Goal: Task Accomplishment & Management: Complete application form

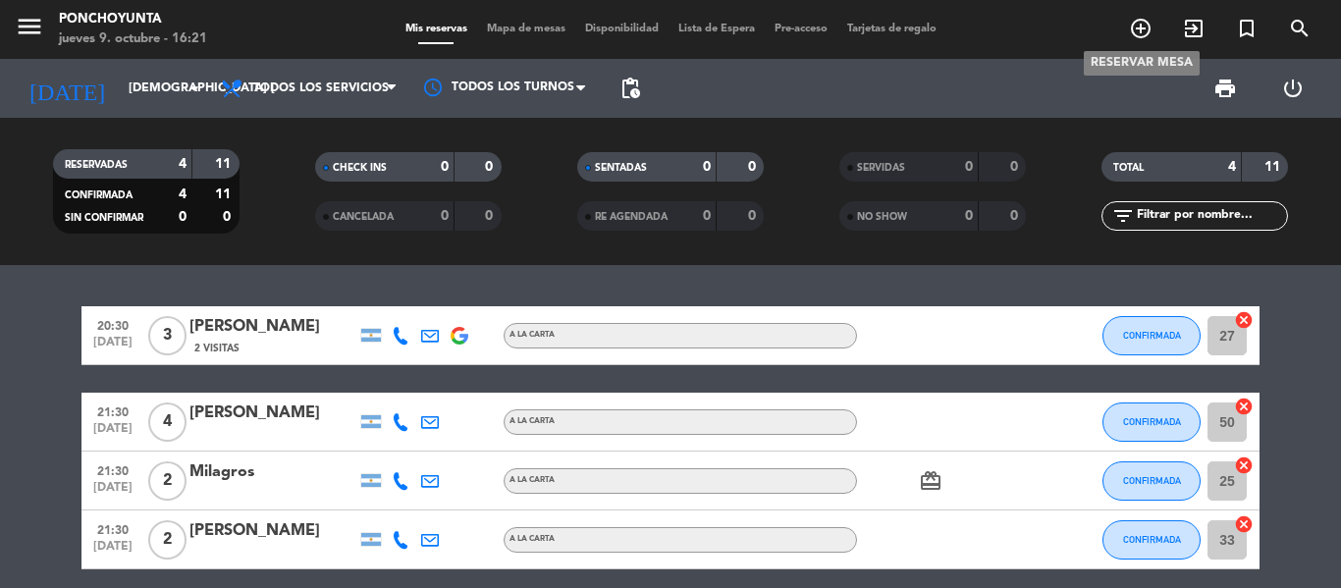
click at [1139, 23] on icon "add_circle_outline" at bounding box center [1141, 29] width 24 height 24
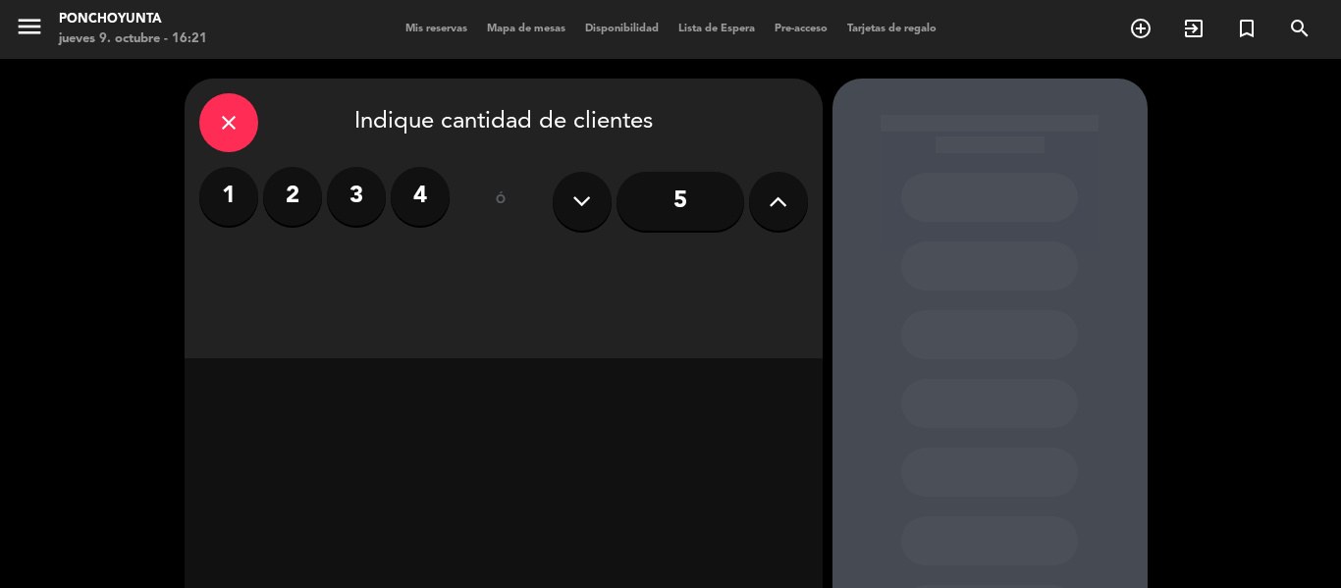
click at [289, 205] on label "2" at bounding box center [292, 196] width 59 height 59
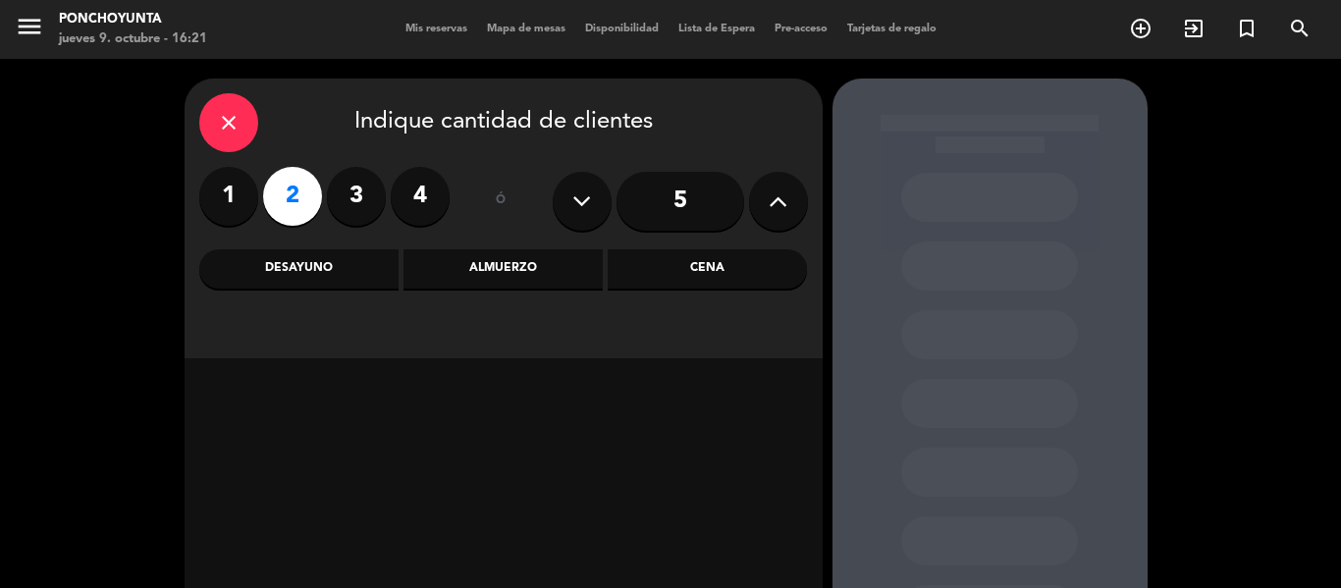
click at [682, 277] on div "Cena" at bounding box center [707, 268] width 199 height 39
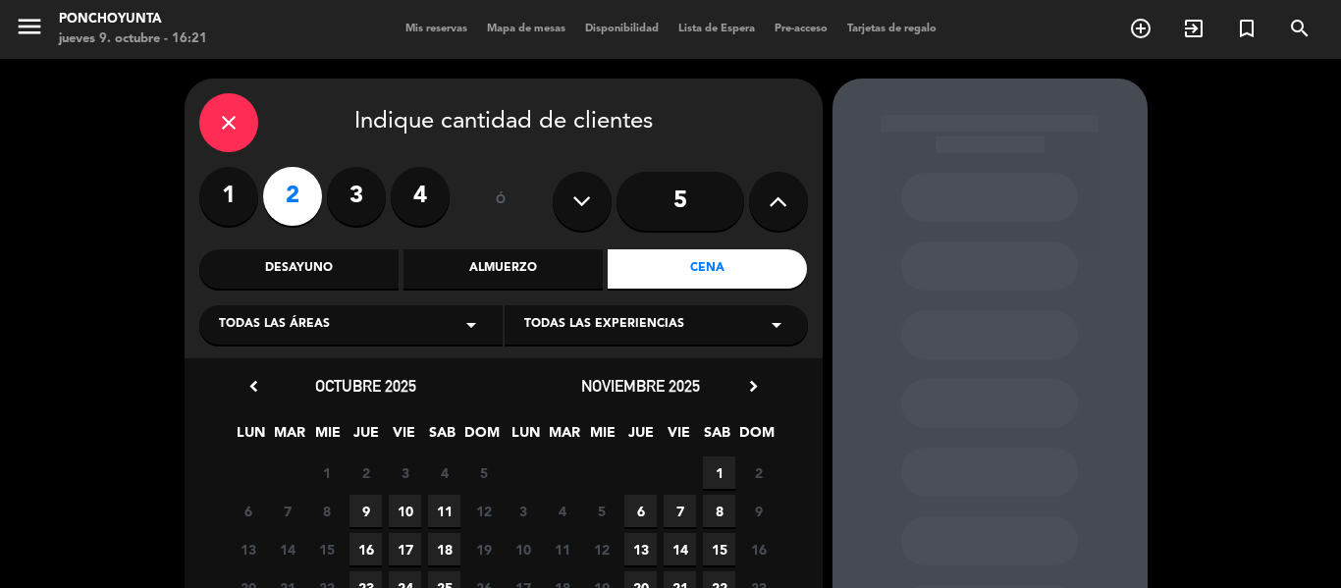
click at [369, 508] on span "9" at bounding box center [365, 511] width 32 height 32
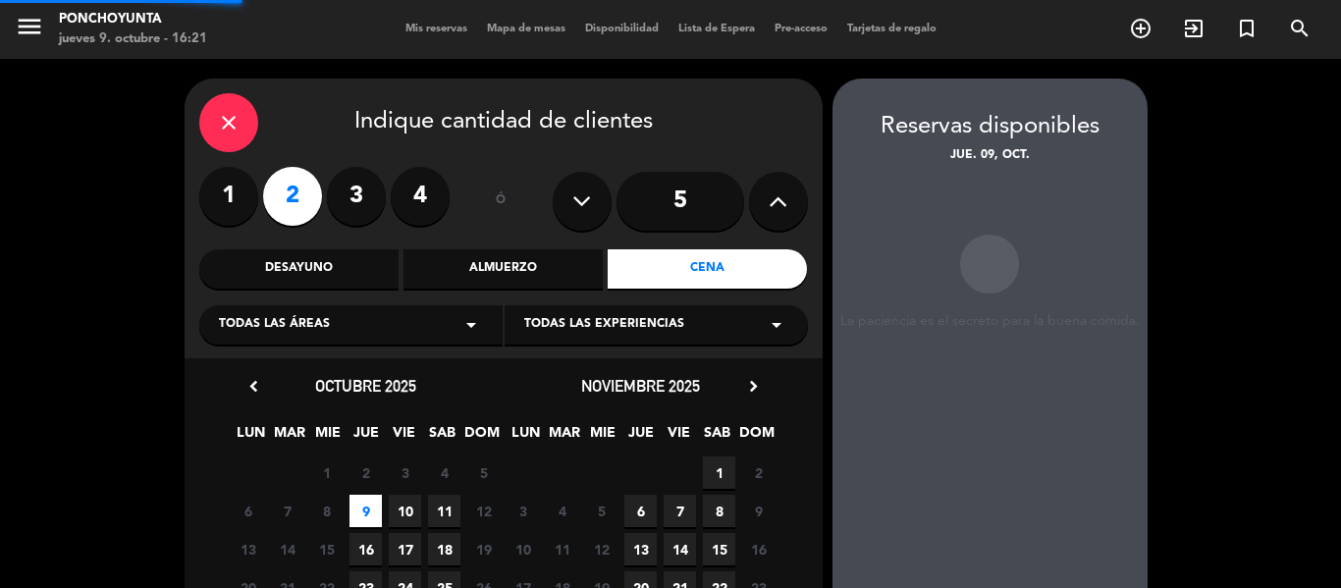
scroll to position [79, 0]
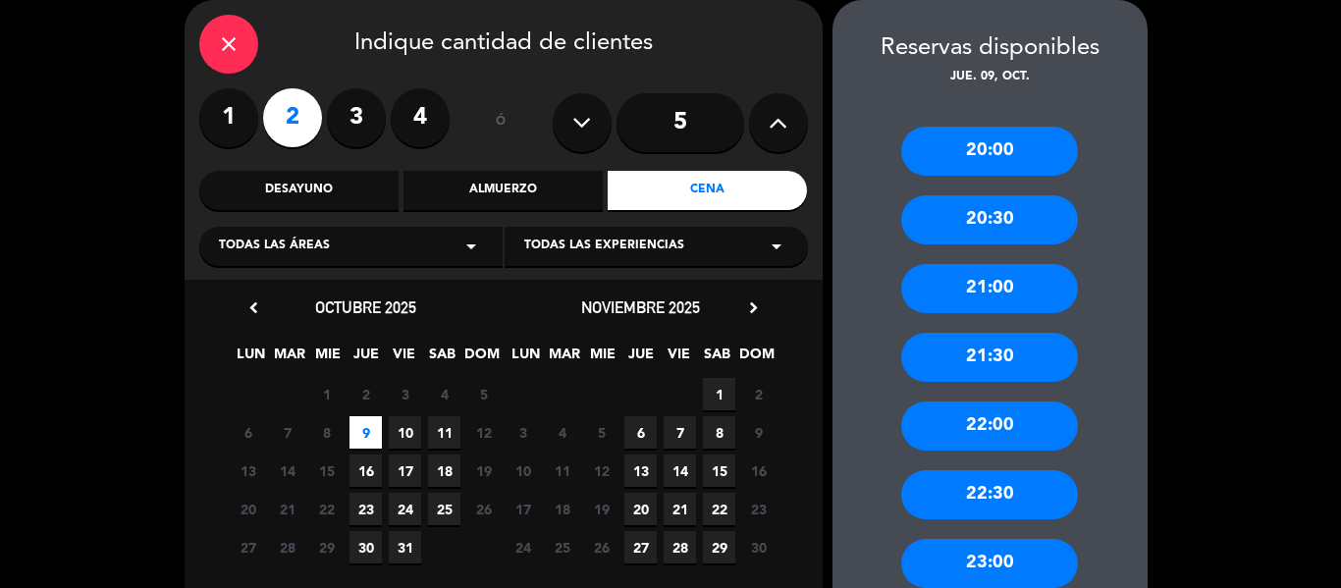
click at [973, 355] on div "21:30" at bounding box center [989, 357] width 177 height 49
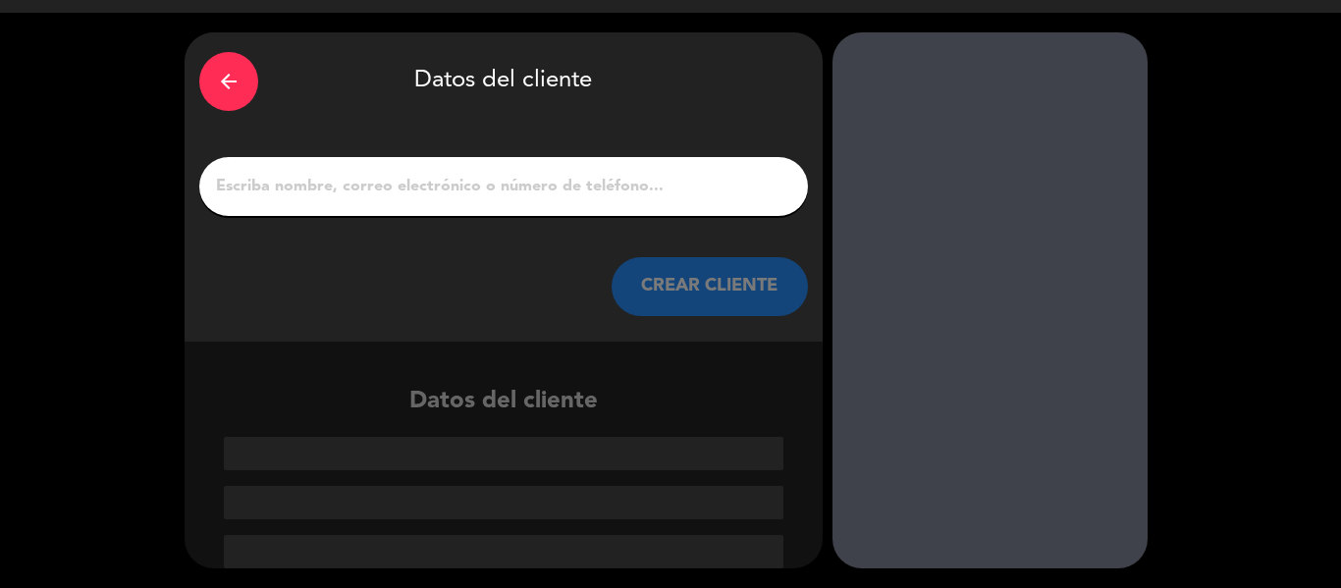
click at [388, 186] on input "1" at bounding box center [503, 186] width 579 height 27
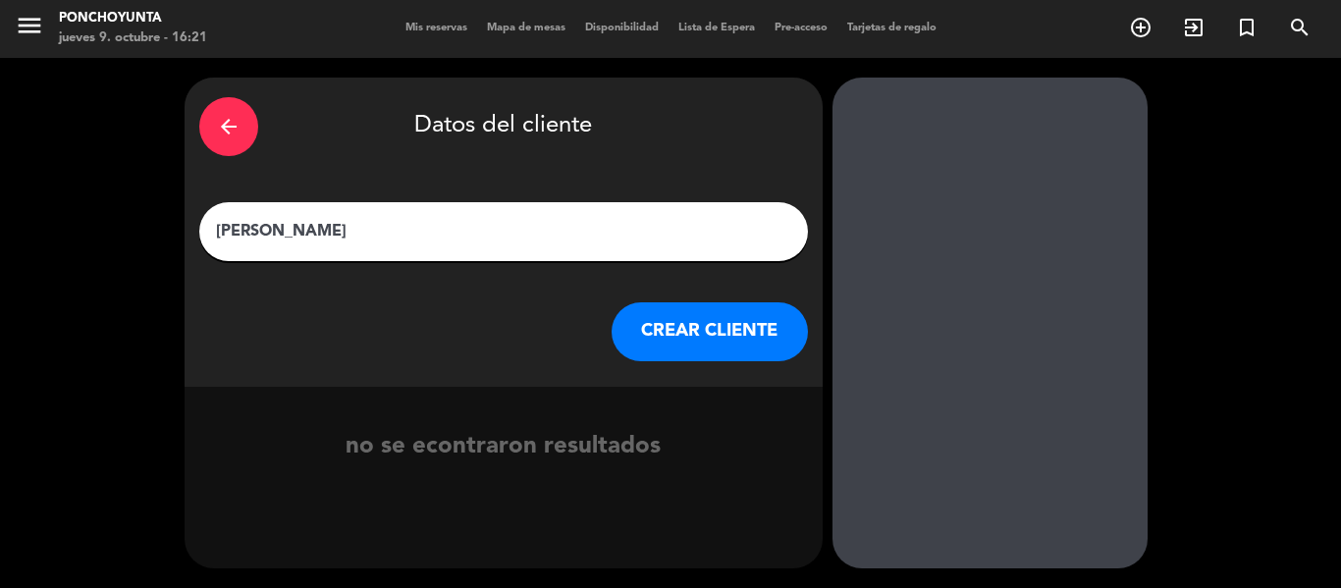
type input "[PERSON_NAME]"
click at [681, 337] on button "CREAR CLIENTE" at bounding box center [710, 331] width 196 height 59
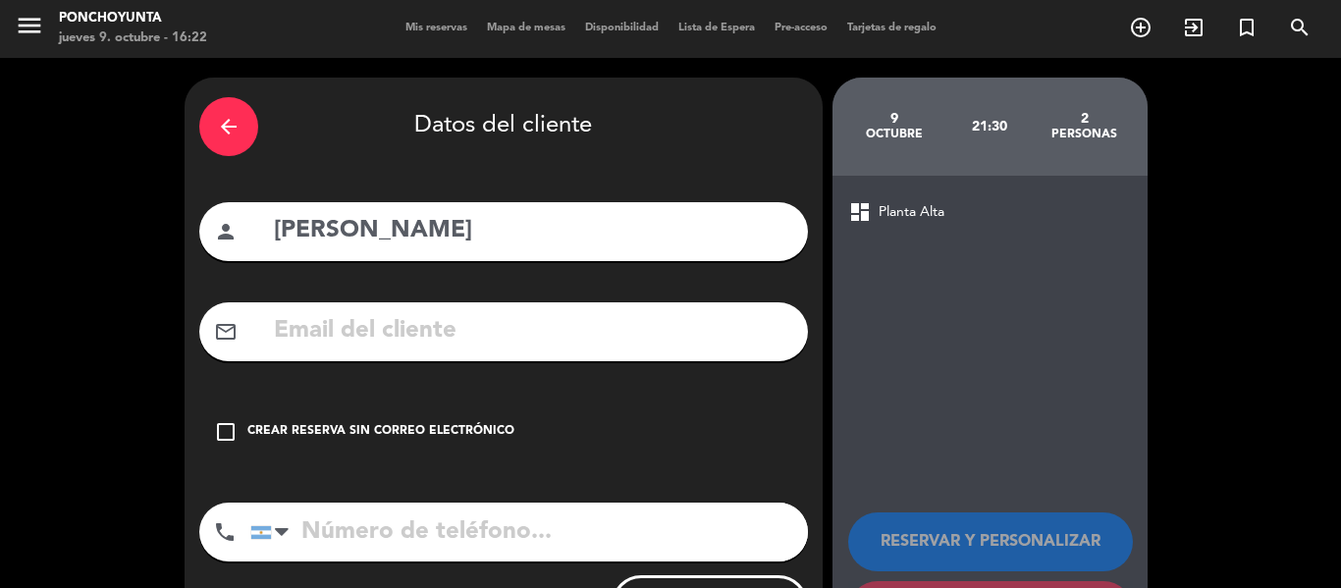
click at [578, 321] on input "text" at bounding box center [532, 331] width 521 height 40
paste input "[EMAIL_ADDRESS][DOMAIN_NAME]"
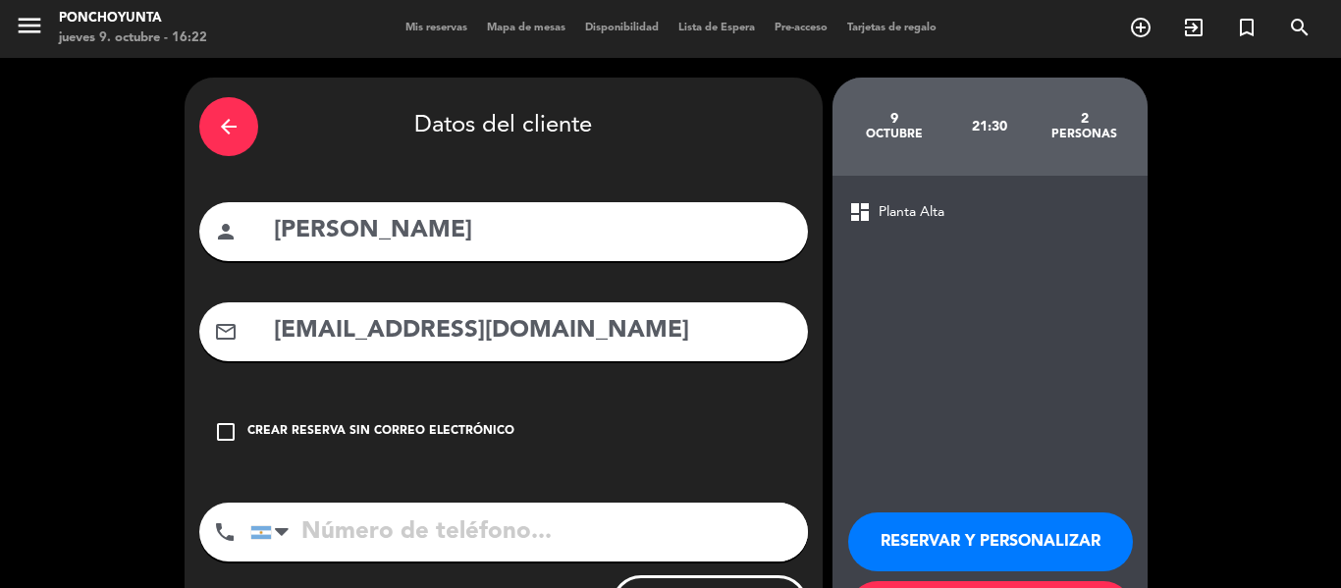
type input "[EMAIL_ADDRESS][DOMAIN_NAME]"
click at [346, 527] on input "tel" at bounding box center [529, 532] width 558 height 59
click at [361, 551] on input "tel" at bounding box center [529, 532] width 558 height 59
paste input "3515221531"
type input "3515221531"
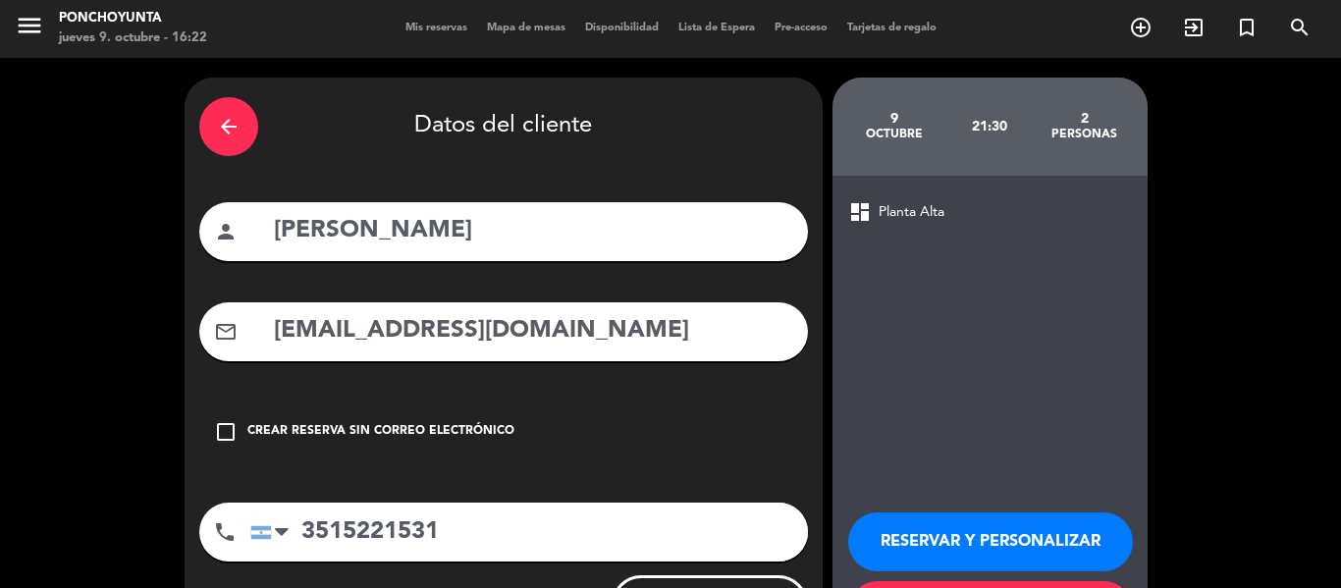
click at [1157, 459] on div "arrow_back Datos del cliente person [PERSON_NAME] mail_outline [EMAIL_ADDRESS][…" at bounding box center [670, 370] width 1341 height 625
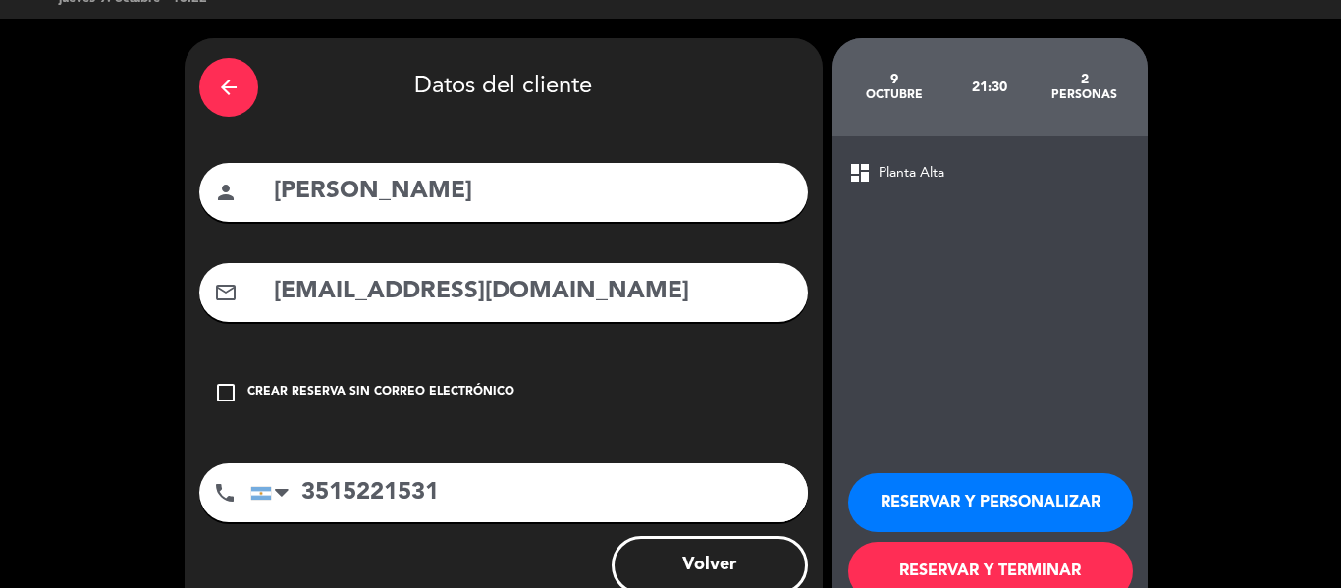
scroll to position [80, 0]
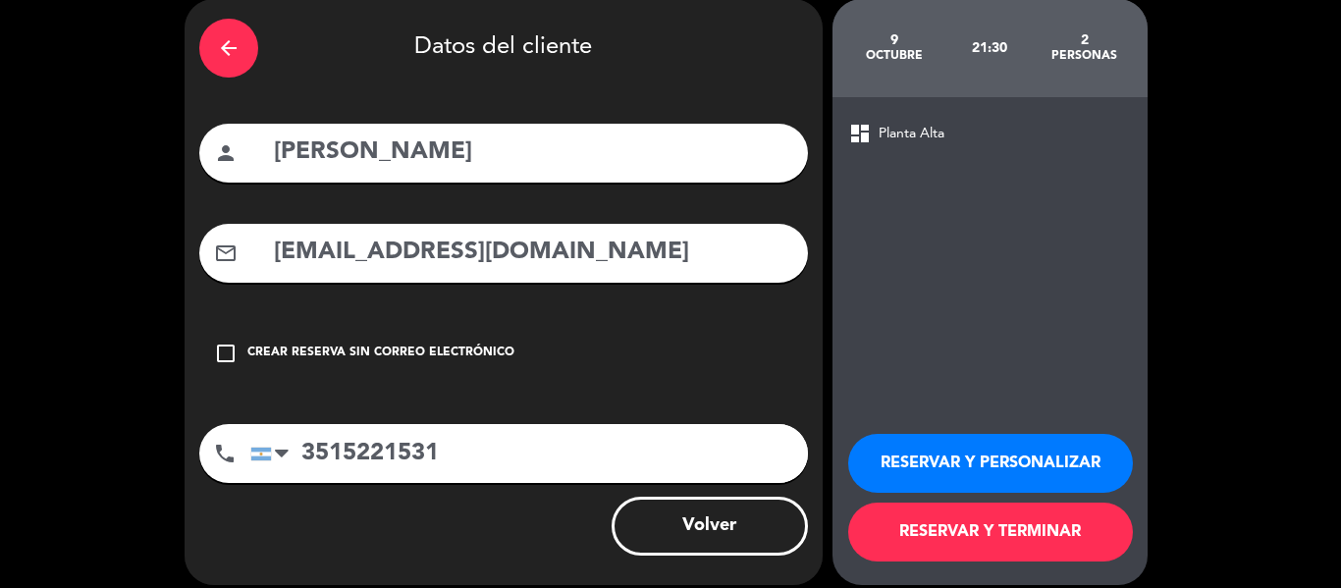
click at [983, 543] on button "RESERVAR Y TERMINAR" at bounding box center [990, 532] width 285 height 59
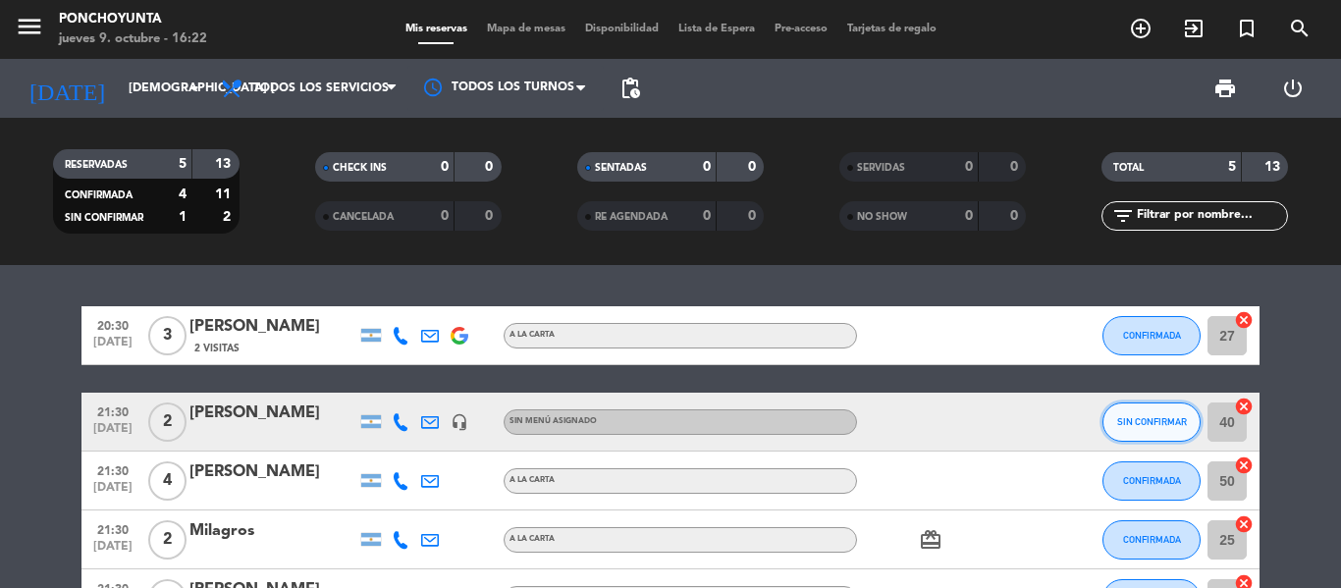
click at [1128, 421] on span "SIN CONFIRMAR" at bounding box center [1152, 421] width 70 height 11
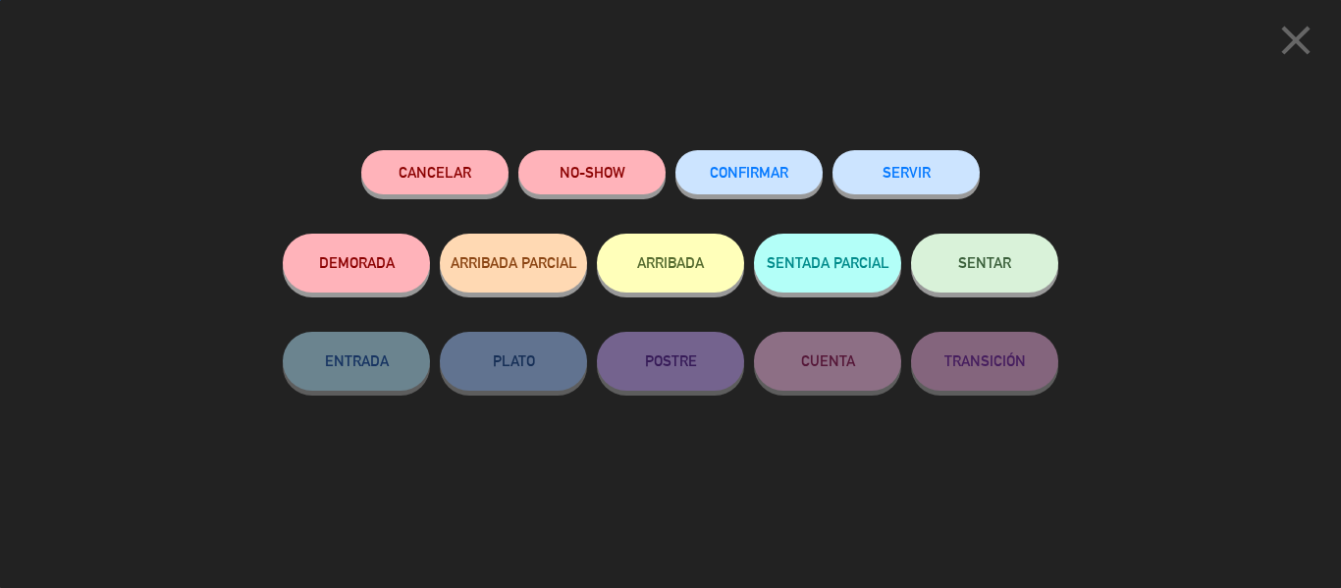
click at [770, 167] on span "CONFIRMAR" at bounding box center [749, 172] width 79 height 17
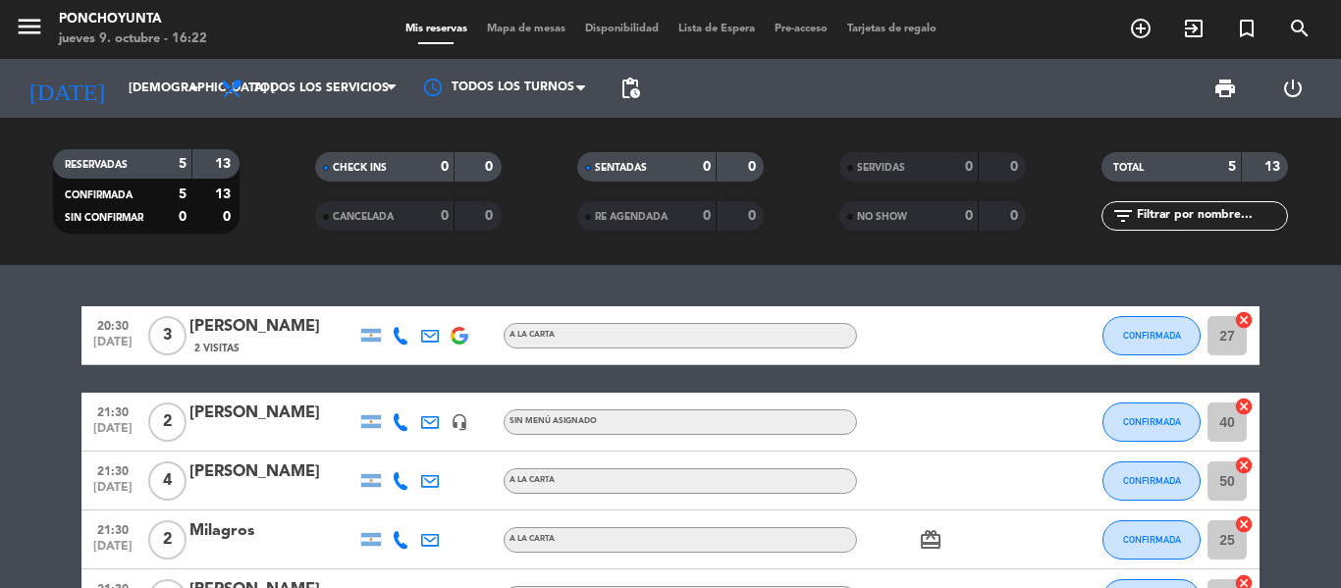
click at [1323, 416] on bookings-row "20:30 [DATE] 3 [PERSON_NAME] 2 Visitas A LA CARTA CONFIRMADA 27 cancel 21:30 [D…" at bounding box center [670, 467] width 1341 height 322
click at [1296, 386] on bookings-row "20:30 [DATE] 3 [PERSON_NAME] 2 Visitas A LA CARTA CONFIRMADA 27 cancel 21:30 [D…" at bounding box center [670, 467] width 1341 height 322
click at [1281, 374] on bookings-row "20:30 [DATE] 3 [PERSON_NAME] 2 Visitas A LA CARTA CONFIRMADA 27 cancel 21:30 [D…" at bounding box center [670, 467] width 1341 height 322
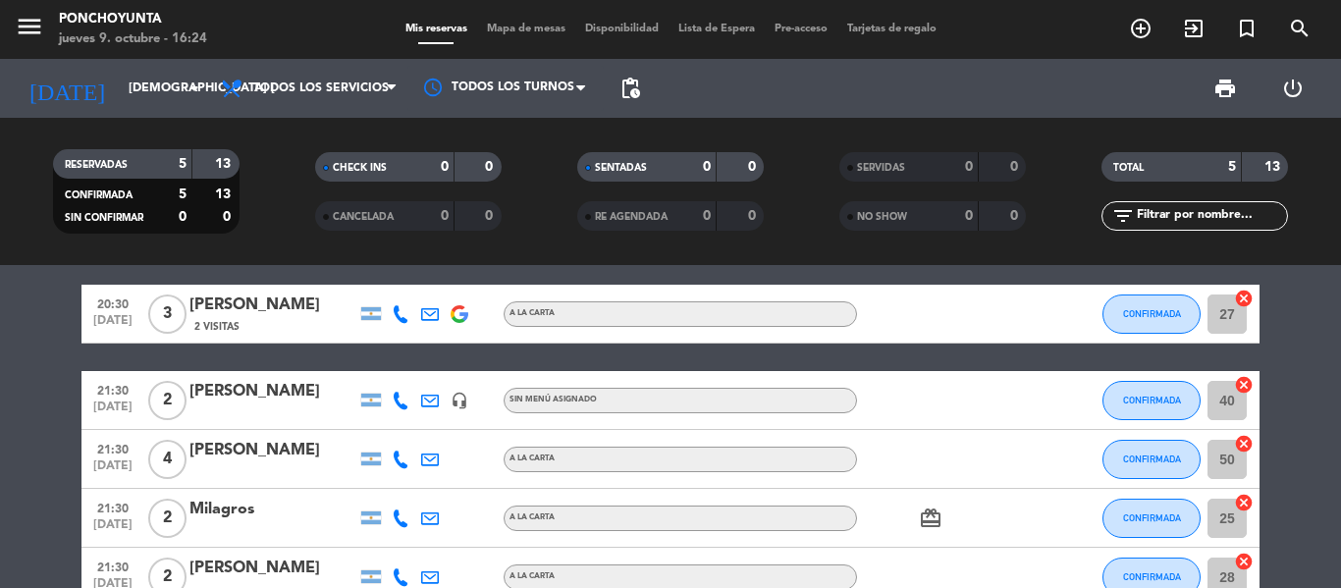
scroll to position [21, 0]
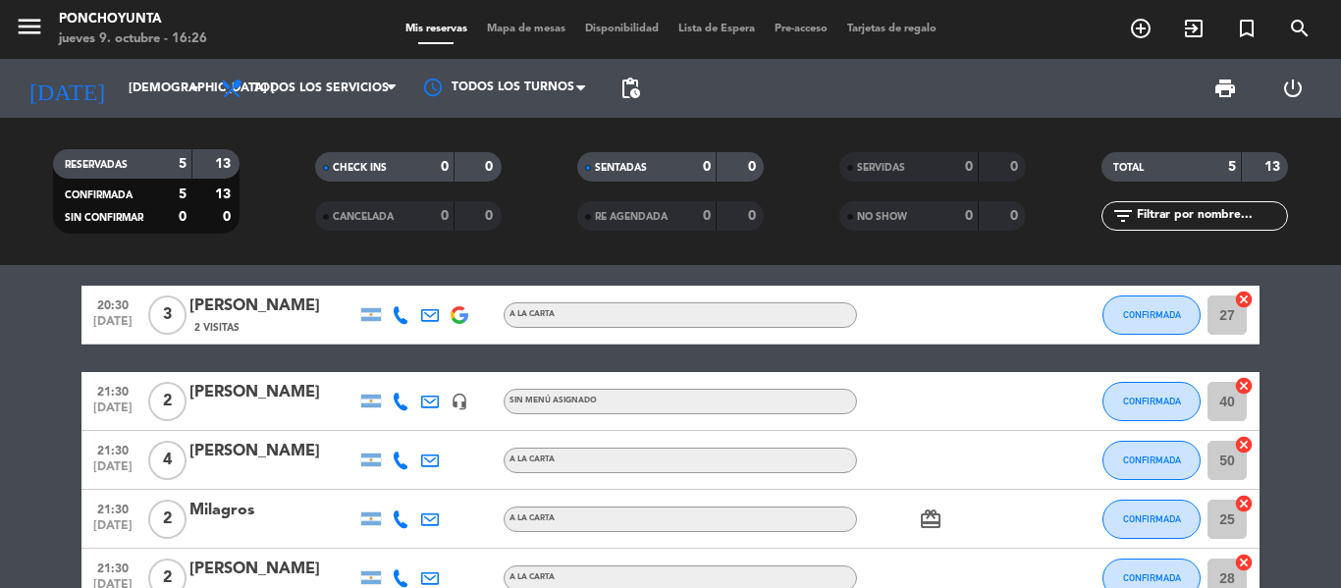
click at [229, 309] on div "[PERSON_NAME]" at bounding box center [272, 307] width 167 height 26
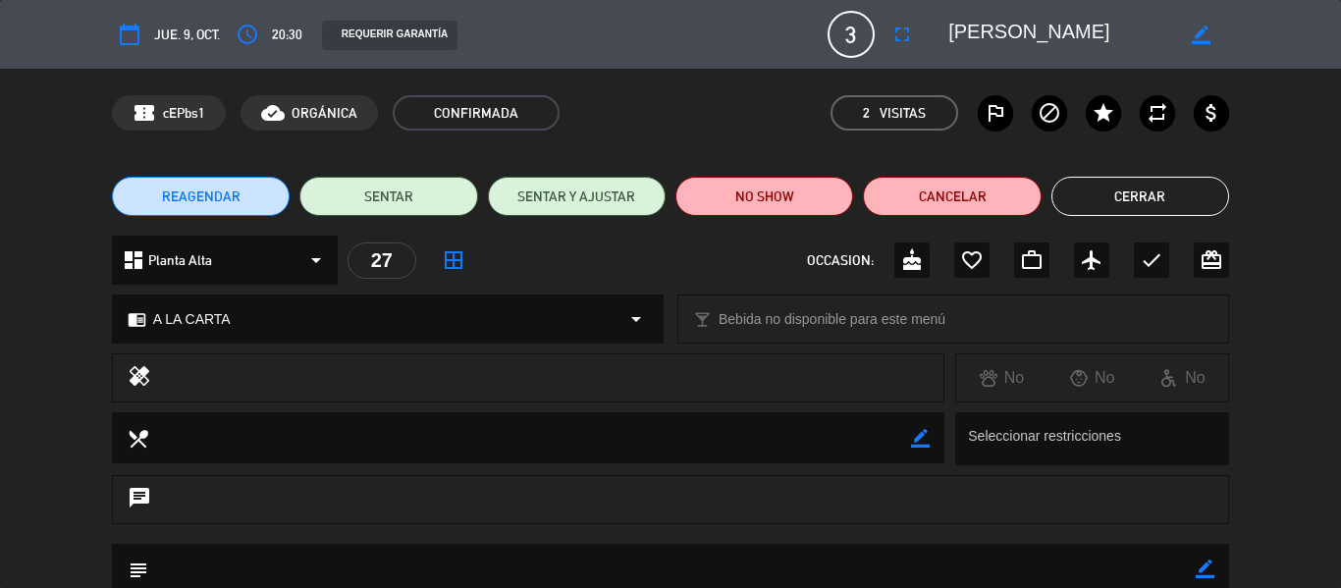
click at [1328, 275] on div "dashboard Planta Alta arrow_drop_down 27 border_all OCCASION: cake favorite_bor…" at bounding box center [670, 270] width 1341 height 69
click at [846, 31] on span "3" at bounding box center [851, 34] width 47 height 47
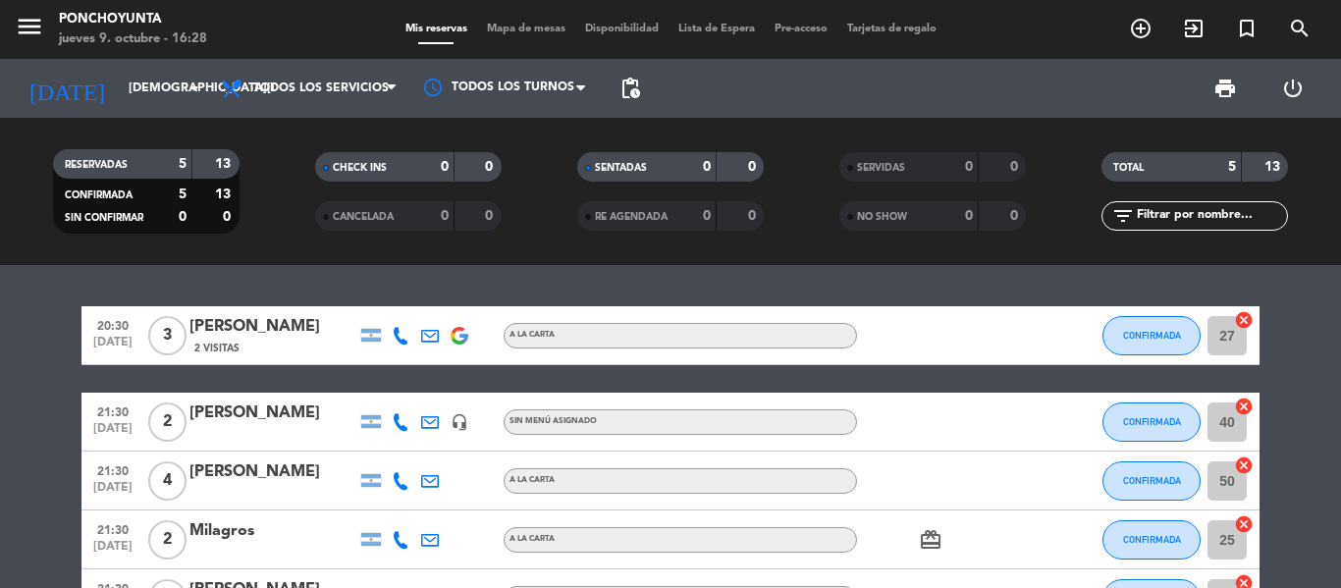
click at [459, 337] on img at bounding box center [460, 336] width 18 height 18
click at [303, 280] on div "20:30 [DATE] 3 [PERSON_NAME] 2 Visitas A LA CARTA CONFIRMADA 27 cancel 21:30 [D…" at bounding box center [670, 426] width 1341 height 323
click at [293, 385] on div "20:30 [DATE] 3 [PERSON_NAME] 2 Visitas A LA CARTA CONFIRMADA 27 cancel 21:30 [D…" at bounding box center [670, 467] width 1178 height 322
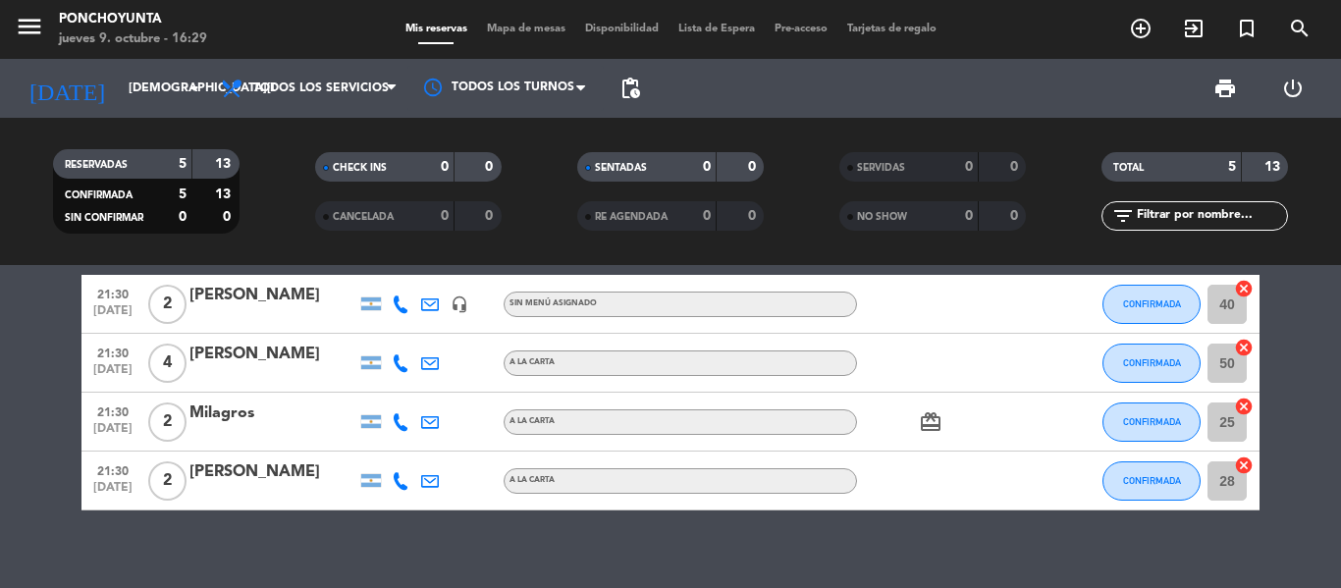
scroll to position [79, 0]
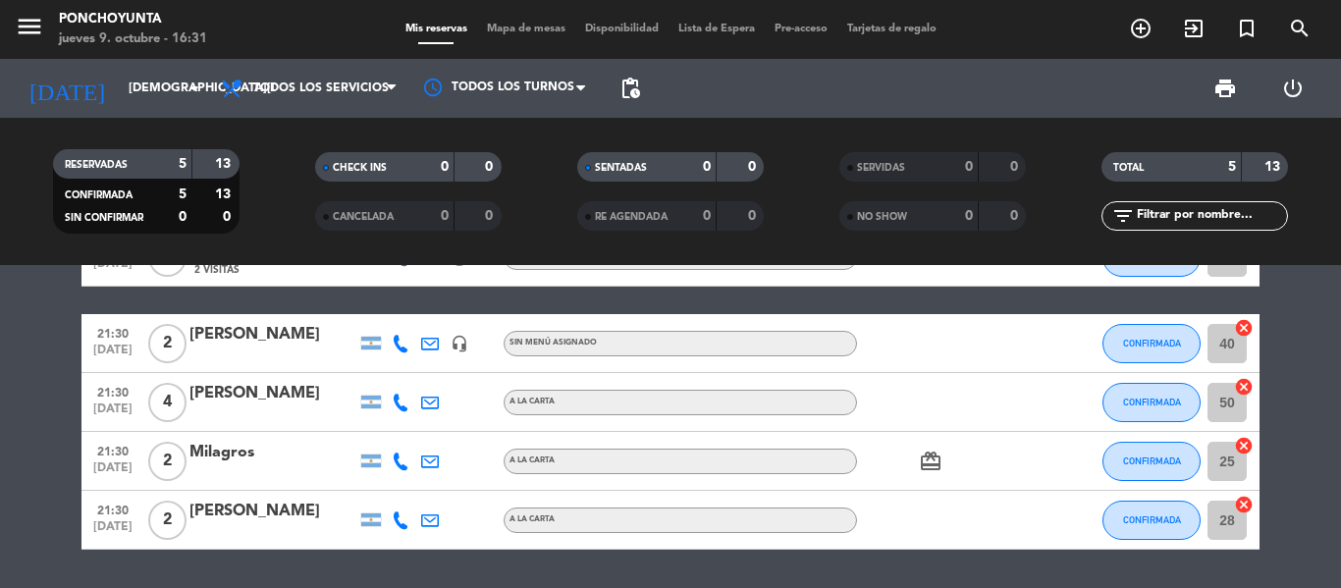
click at [1327, 311] on bookings-row "20:30 [DATE] 3 [PERSON_NAME] 2 Visitas A LA CARTA CONFIRMADA 27 cancel 21:30 [D…" at bounding box center [670, 389] width 1341 height 322
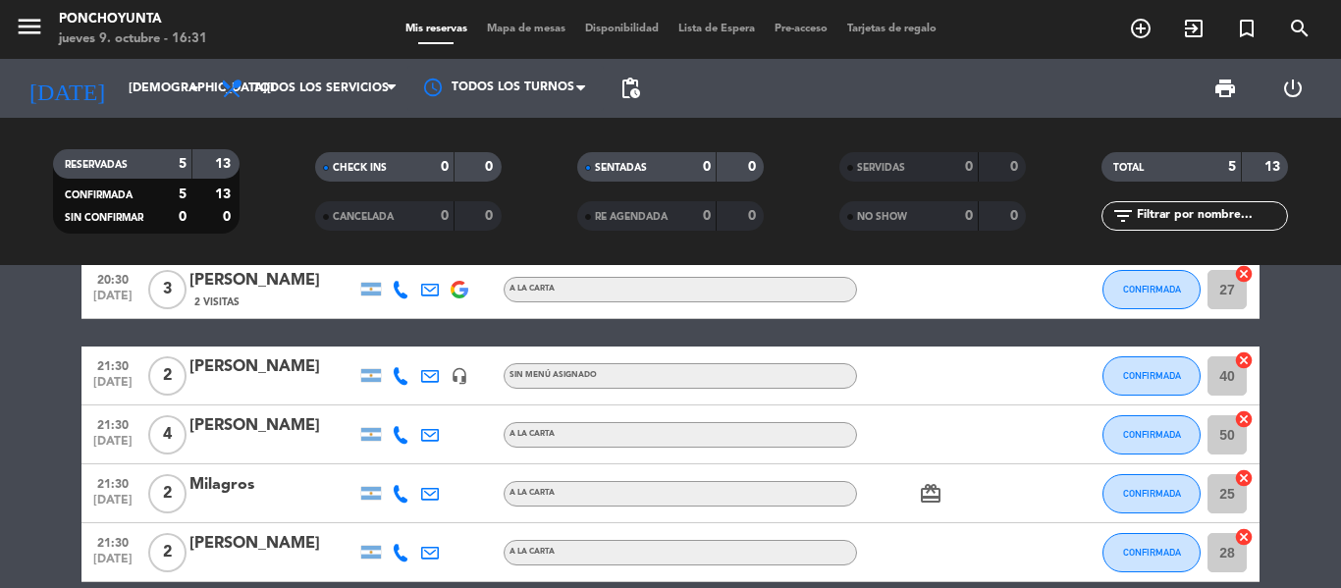
scroll to position [0, 0]
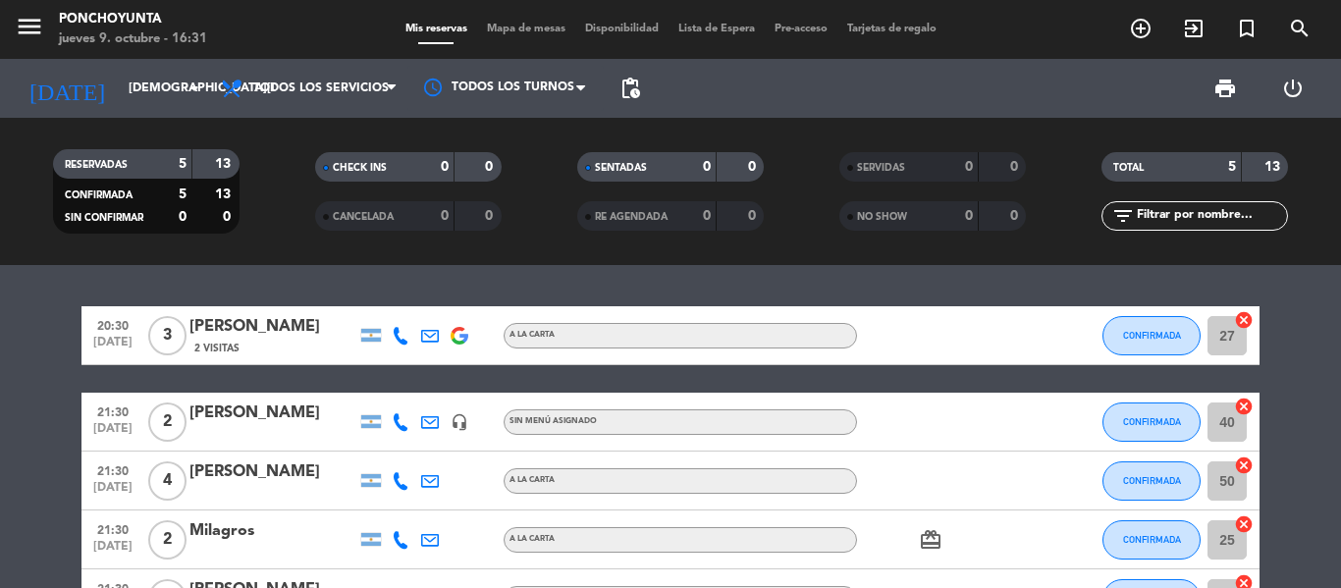
click at [347, 278] on div "20:30 [DATE] 3 [PERSON_NAME] 2 Visitas A LA CARTA CONFIRMADA 27 cancel 21:30 [D…" at bounding box center [670, 426] width 1341 height 323
click at [196, 284] on div "20:30 [DATE] 3 [PERSON_NAME] 2 Visitas A LA CARTA CONFIRMADA 27 cancel 21:30 [D…" at bounding box center [670, 426] width 1341 height 323
click at [1283, 318] on bookings-row "20:30 [DATE] 3 [PERSON_NAME] 2 Visitas A LA CARTA CONFIRMADA 27 cancel 21:30 [D…" at bounding box center [670, 467] width 1341 height 322
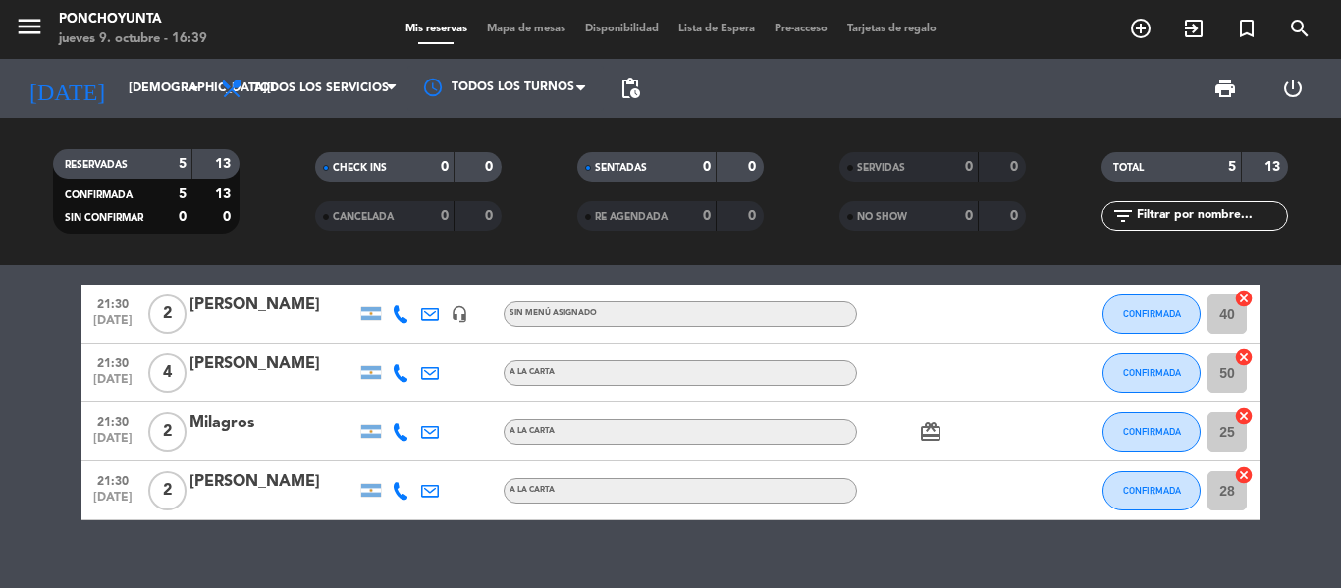
scroll to position [118, 0]
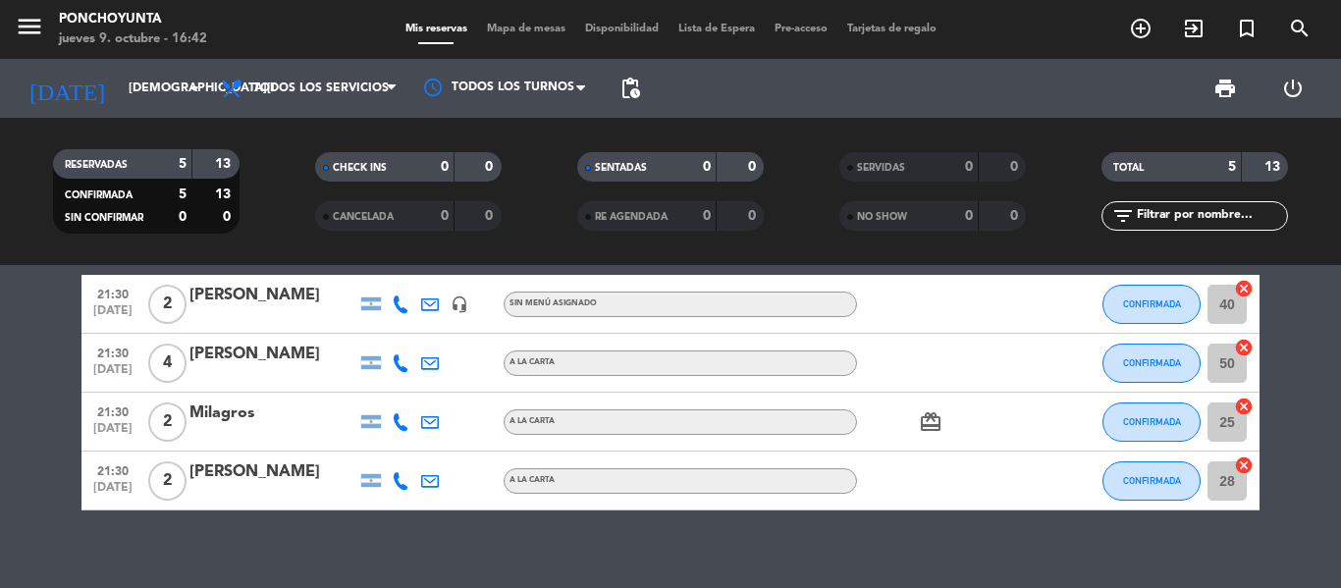
click at [1323, 342] on bookings-row "20:30 [DATE] 3 [PERSON_NAME] 2 Visitas A LA CARTA CONFIRMADA 27 cancel 21:30 [D…" at bounding box center [670, 349] width 1341 height 322
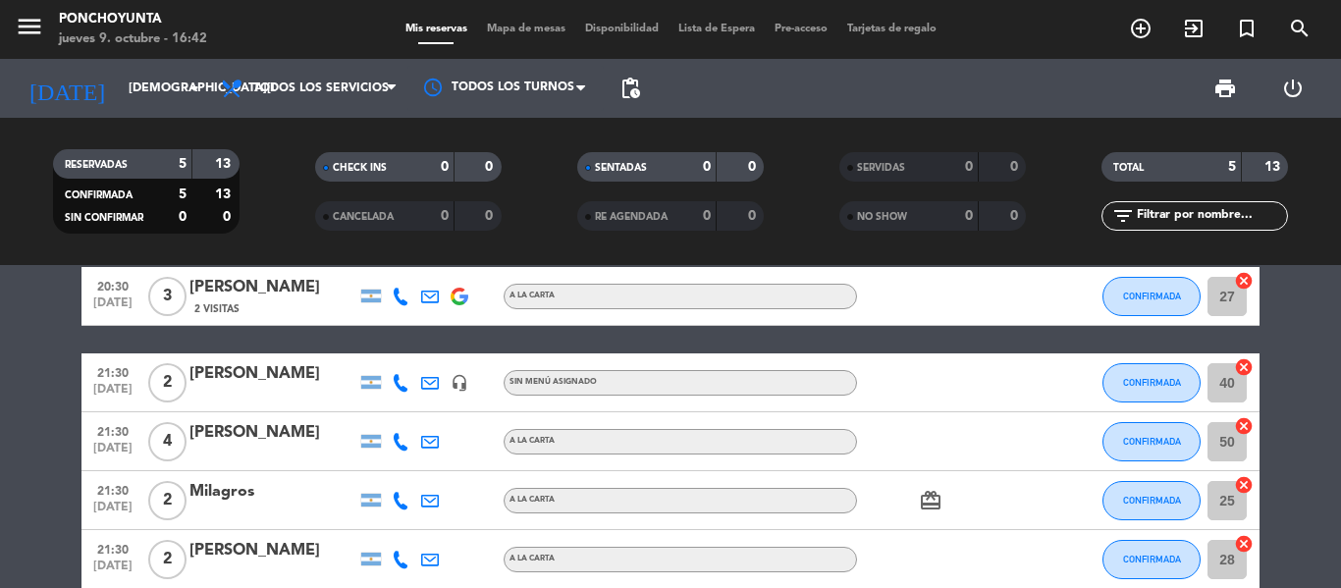
scroll to position [0, 0]
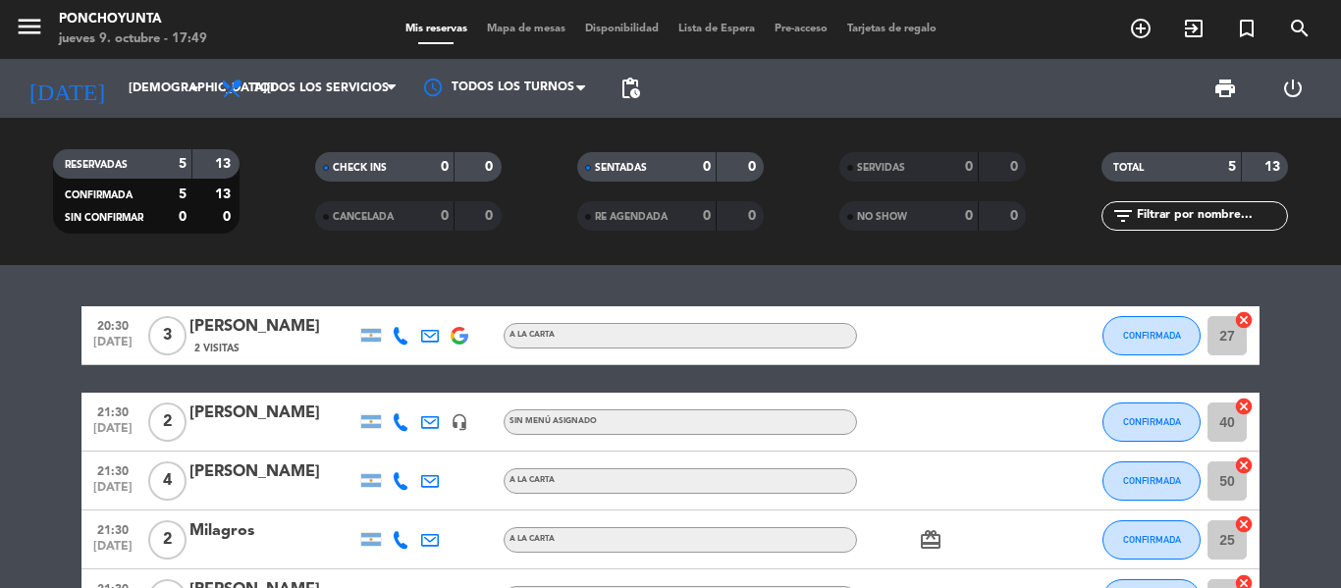
click at [1333, 286] on div "20:30 [DATE] 3 [PERSON_NAME] 2 Visitas A LA CARTA CONFIRMADA 27 cancel 21:30 [D…" at bounding box center [670, 426] width 1341 height 323
